Goal: Transaction & Acquisition: Purchase product/service

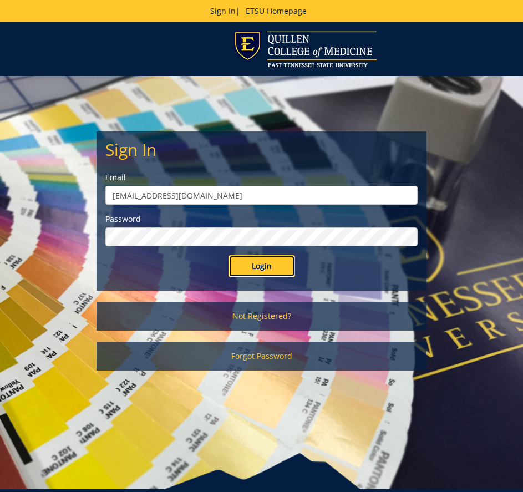
click at [265, 259] on input "Login" at bounding box center [262, 266] width 67 height 22
click at [229, 255] on input "Login" at bounding box center [262, 266] width 67 height 22
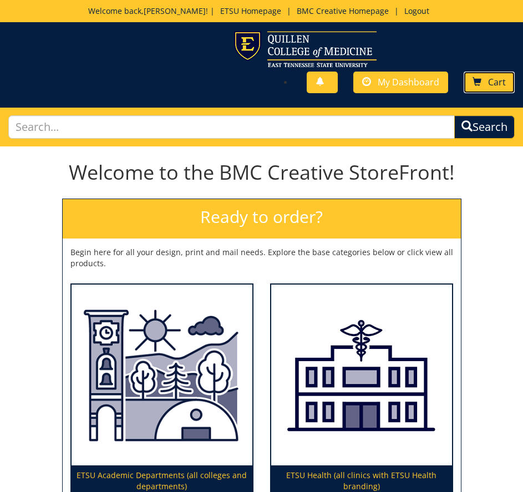
click at [509, 83] on link "Cart" at bounding box center [489, 83] width 51 height 22
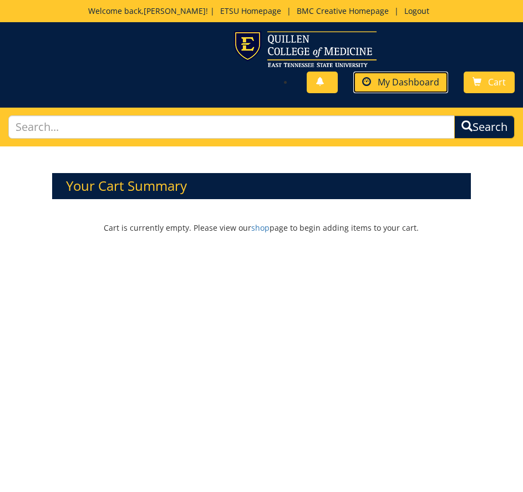
click at [417, 85] on span "My Dashboard" at bounding box center [409, 82] width 62 height 12
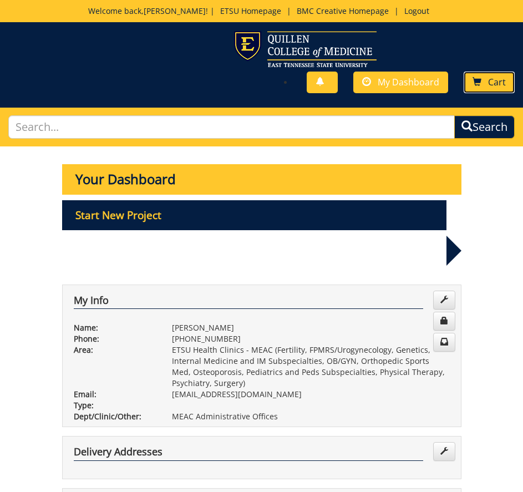
click at [491, 79] on span "Cart" at bounding box center [497, 82] width 18 height 12
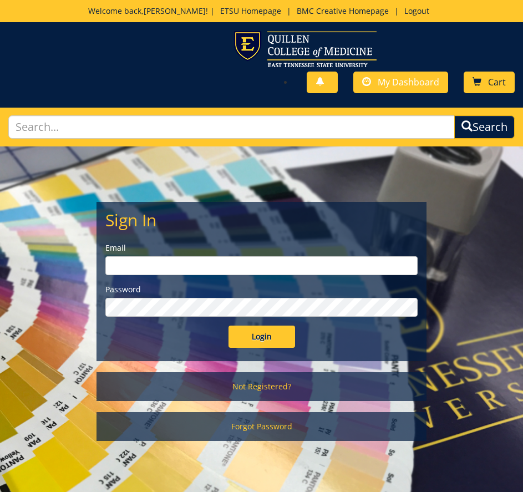
type input "dellingerb@etsu.edu"
click at [497, 79] on span "Cart" at bounding box center [497, 82] width 18 height 12
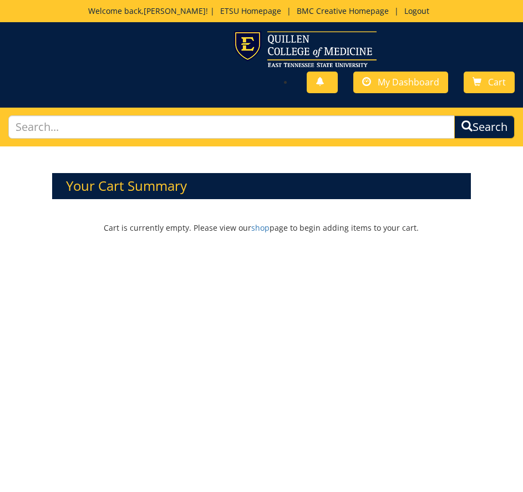
click at [463, 83] on div "You have no new notifications My Dashboard Cart" at bounding box center [261, 83] width 523 height 32
